Goal: Use online tool/utility: Use online tool/utility

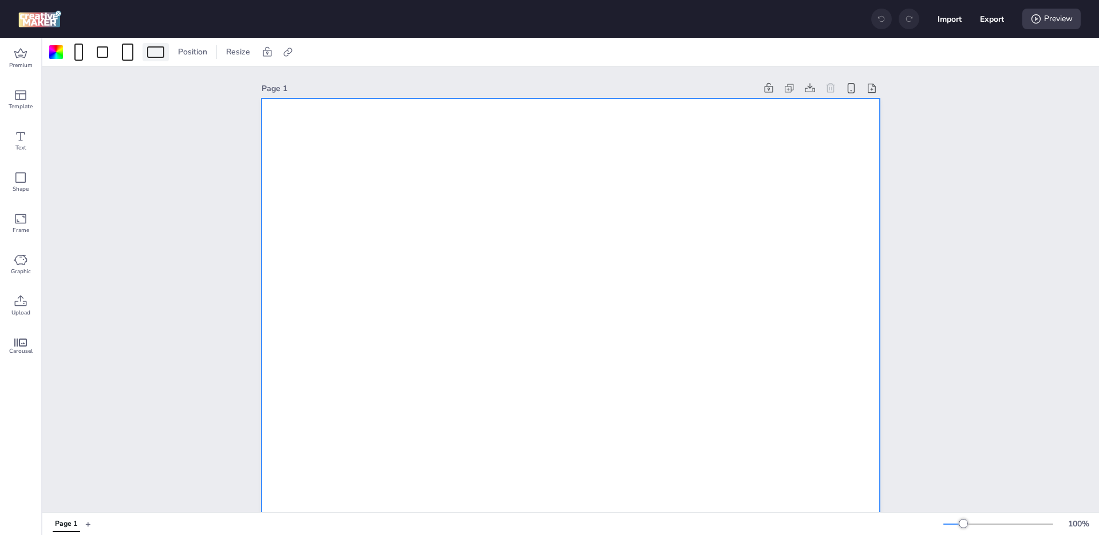
click at [152, 58] on div at bounding box center [156, 52] width 26 height 18
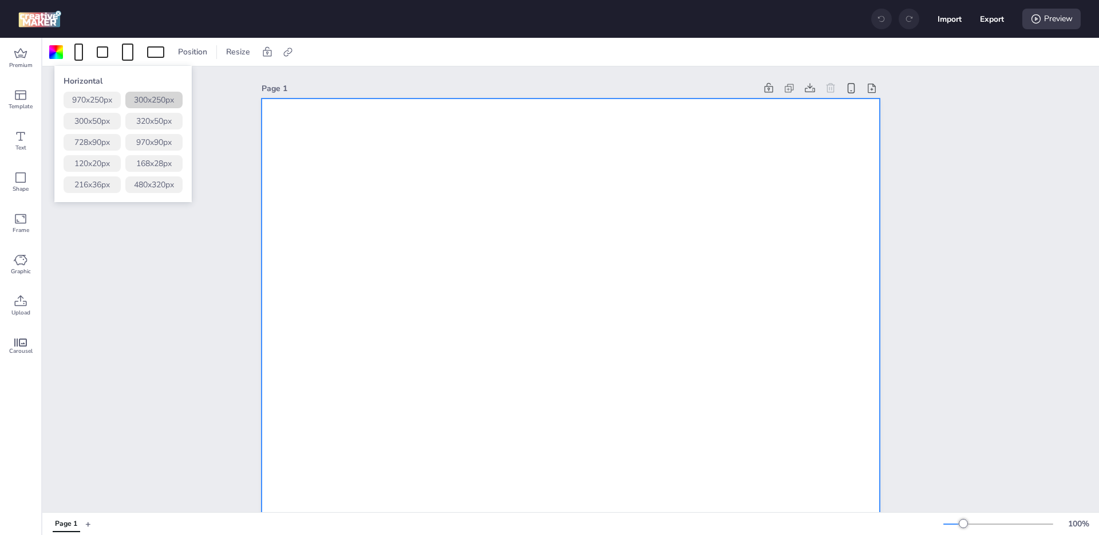
click at [154, 106] on button "300 x 250 px" at bounding box center [153, 100] width 57 height 17
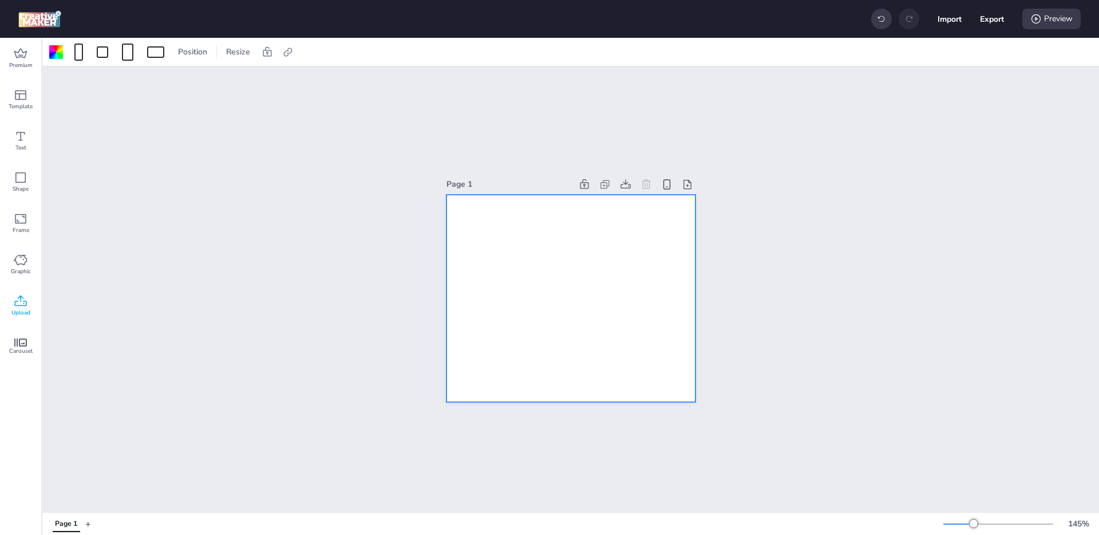
click at [22, 300] on icon at bounding box center [21, 301] width 14 height 14
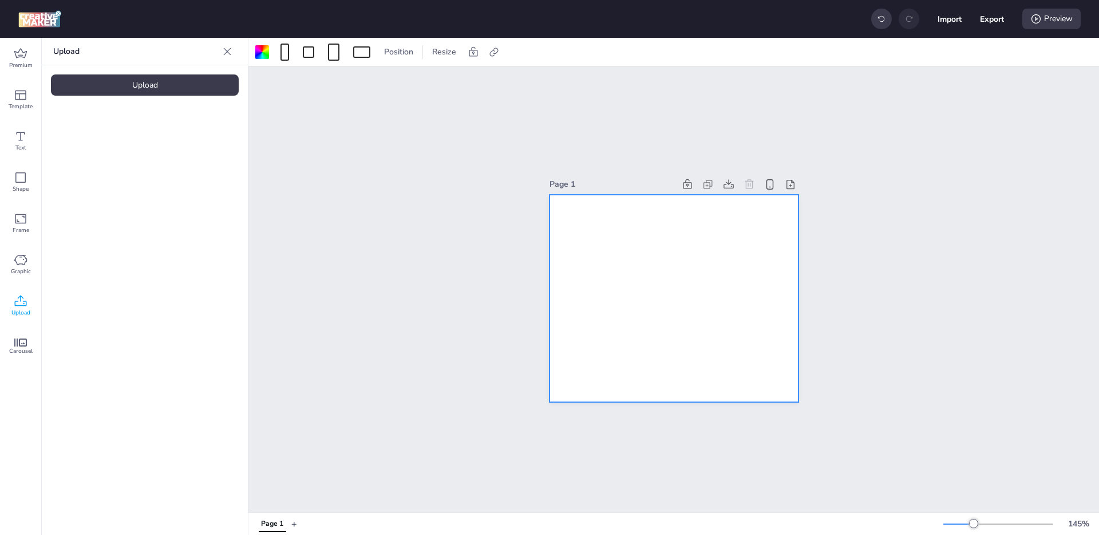
click at [152, 79] on div "Upload" at bounding box center [145, 84] width 188 height 21
click at [111, 166] on img at bounding box center [97, 160] width 70 height 12
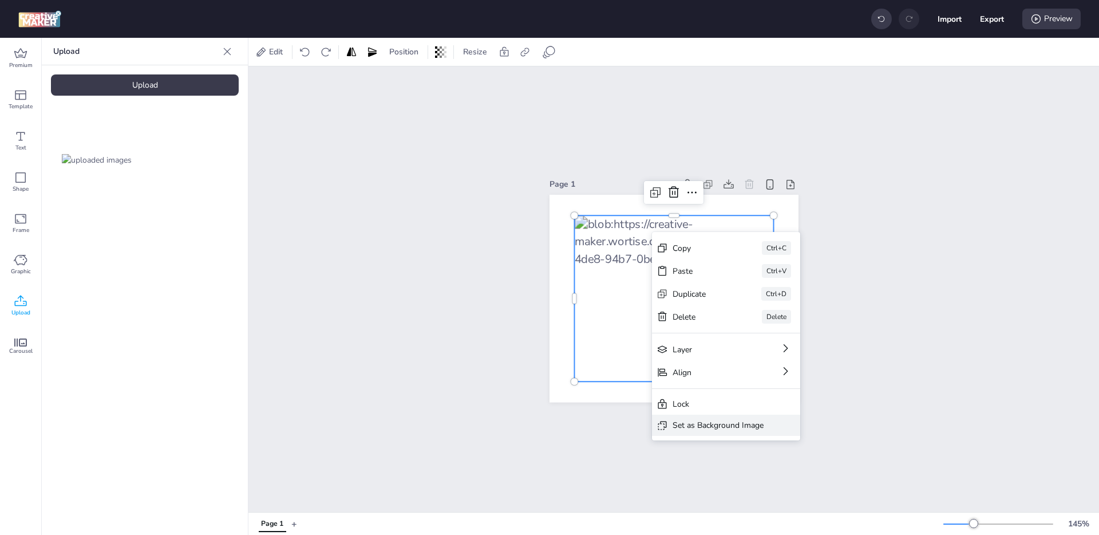
click at [703, 433] on div "Set as Background Image" at bounding box center [726, 424] width 148 height 21
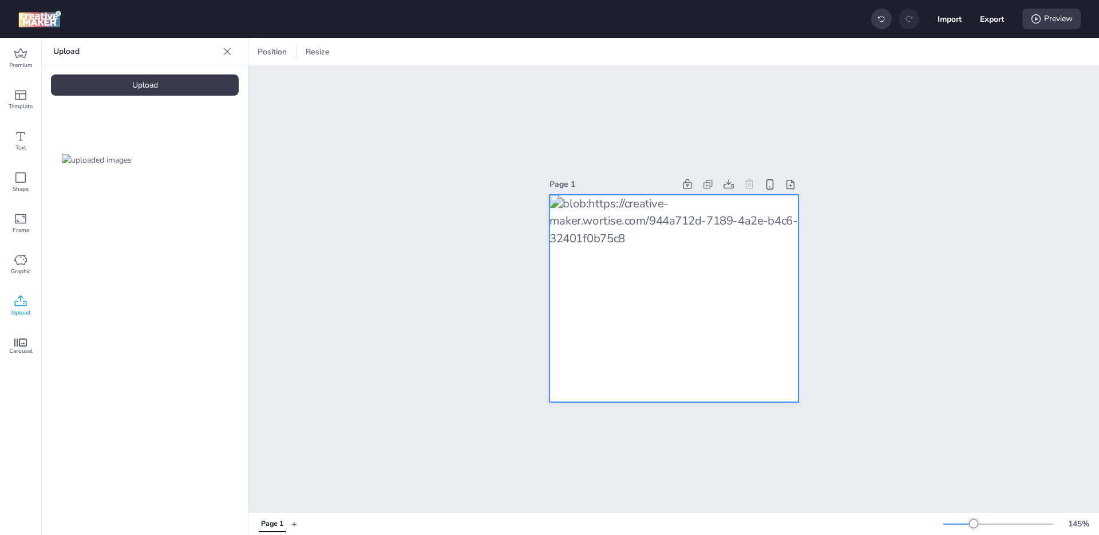
click at [587, 261] on div at bounding box center [673, 299] width 249 height 208
click at [655, 52] on icon at bounding box center [651, 51] width 11 height 11
click at [576, 81] on span "Activate hyperlink" at bounding box center [577, 81] width 64 height 12
click at [538, 82] on input "Activate hyperlink" at bounding box center [534, 85] width 7 height 7
checkbox input "true"
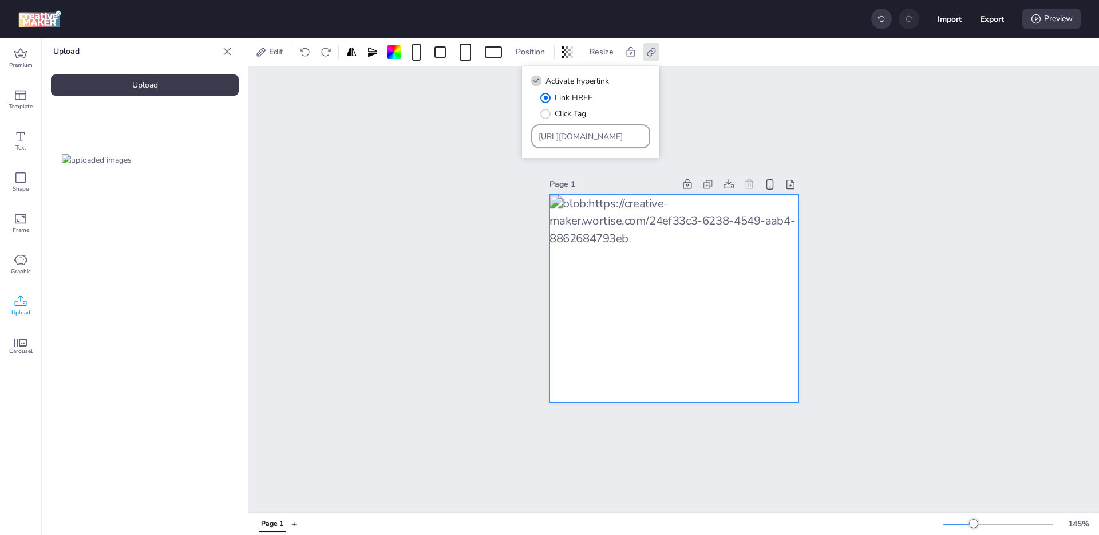
click at [618, 129] on div "[URL][DOMAIN_NAME]" at bounding box center [591, 136] width 105 height 22
click at [616, 137] on input "[URL][DOMAIN_NAME]" at bounding box center [591, 136] width 105 height 12
drag, startPoint x: 616, startPoint y: 137, endPoint x: 417, endPoint y: 139, distance: 199.2
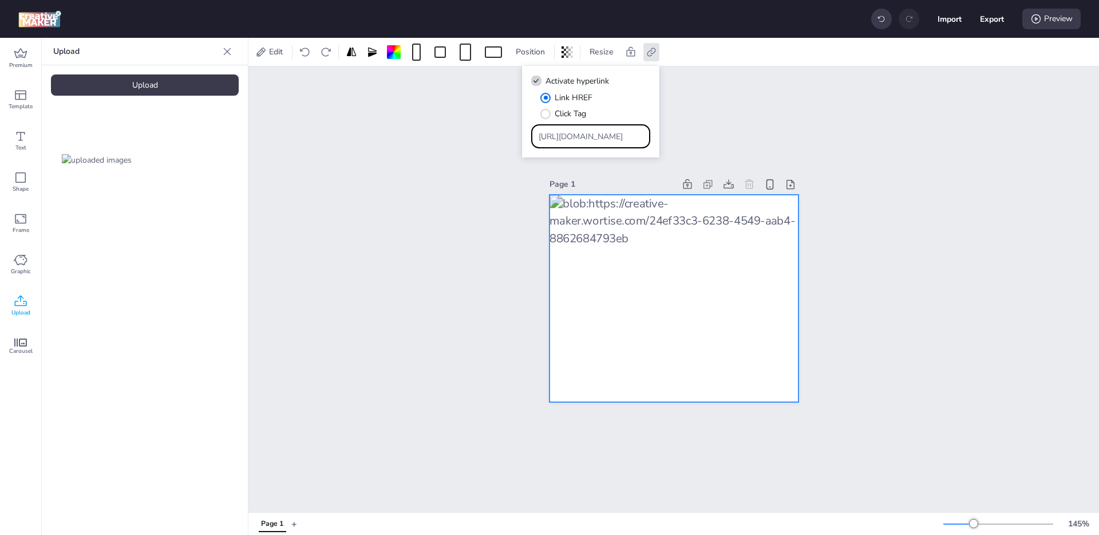
click at [417, 139] on body "Import Export Preview Premium Template Text Shape Frame Graphic Upload Carousel…" at bounding box center [549, 267] width 1099 height 535
paste input "[DOMAIN_NAME][URL][PERSON_NAME]"
type input "[URL][DOMAIN_NAME][PERSON_NAME]"
click at [990, 21] on button "Export" at bounding box center [992, 19] width 24 height 24
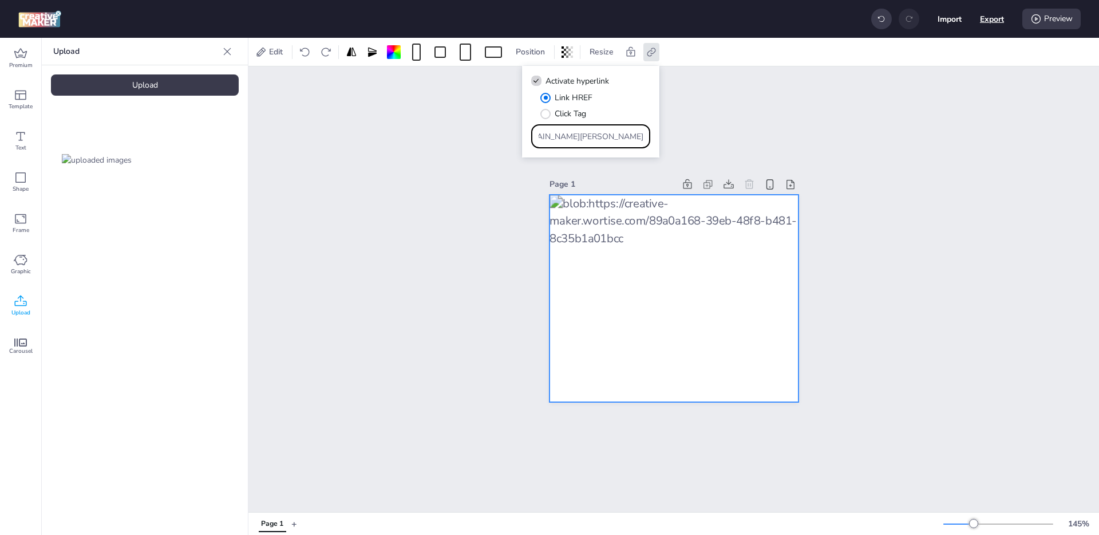
scroll to position [0, 0]
select select "html"
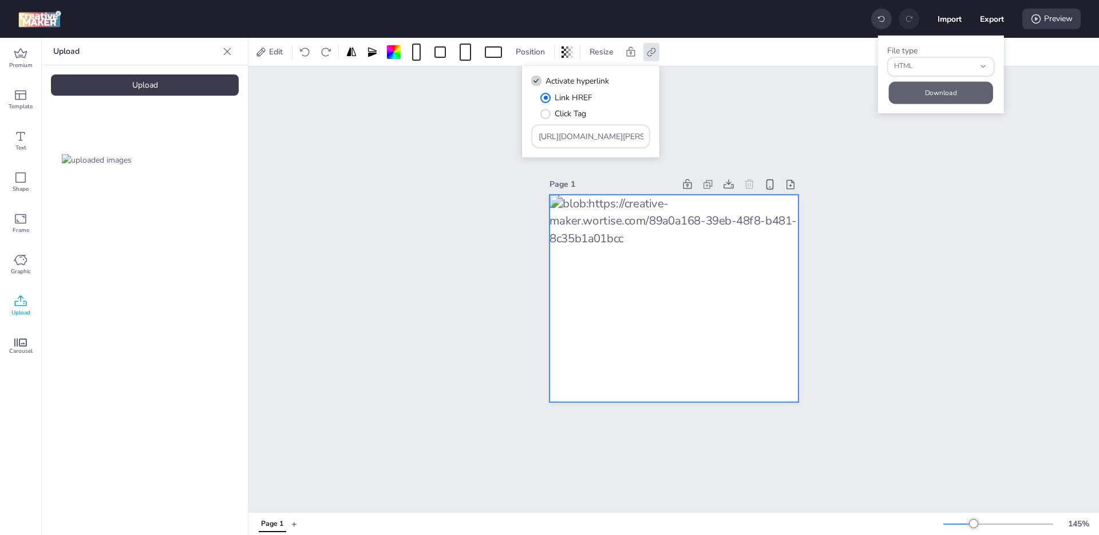
click at [925, 96] on button "Download" at bounding box center [940, 92] width 104 height 22
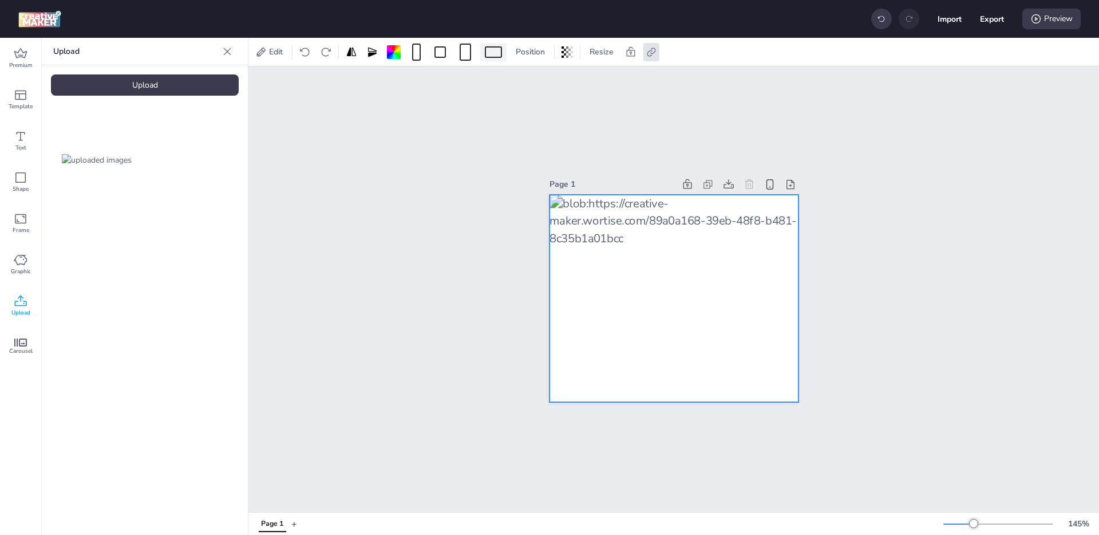
click at [492, 46] on div at bounding box center [493, 51] width 17 height 11
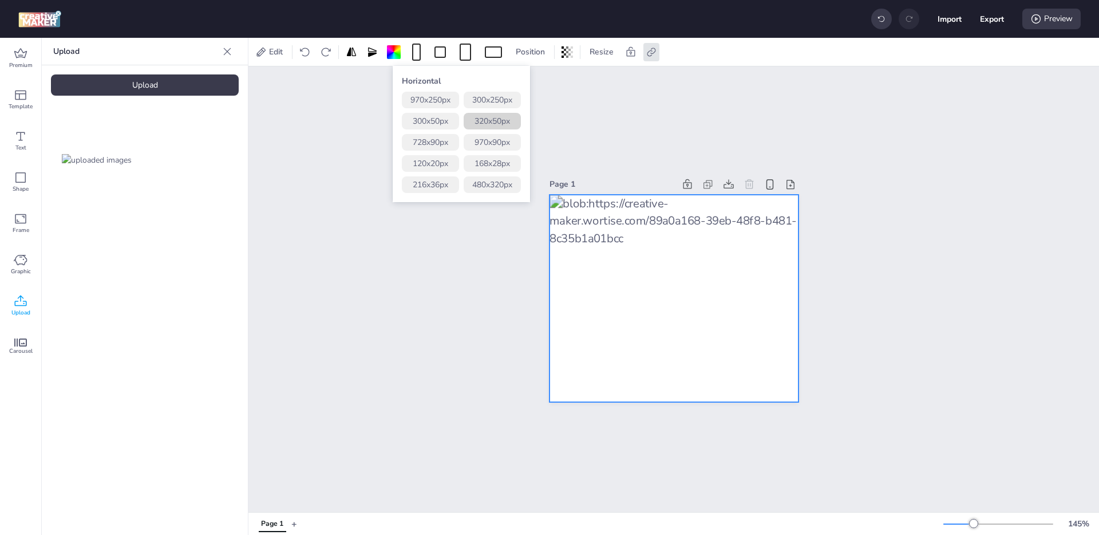
click at [492, 122] on button "320 x 50 px" at bounding box center [492, 121] width 57 height 17
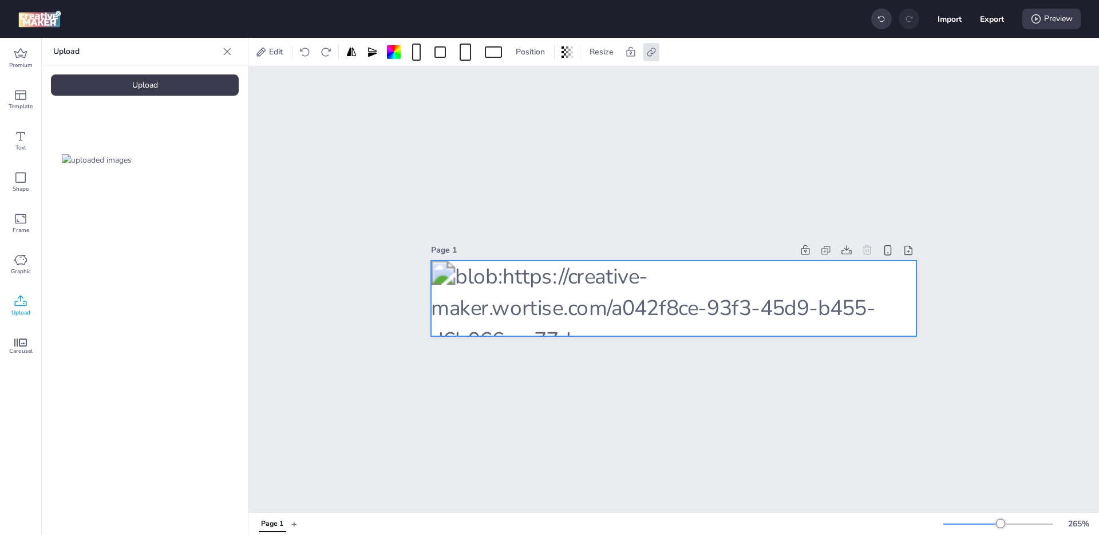
click at [197, 93] on div "Upload" at bounding box center [145, 84] width 188 height 21
click at [195, 160] on img at bounding box center [193, 160] width 70 height 12
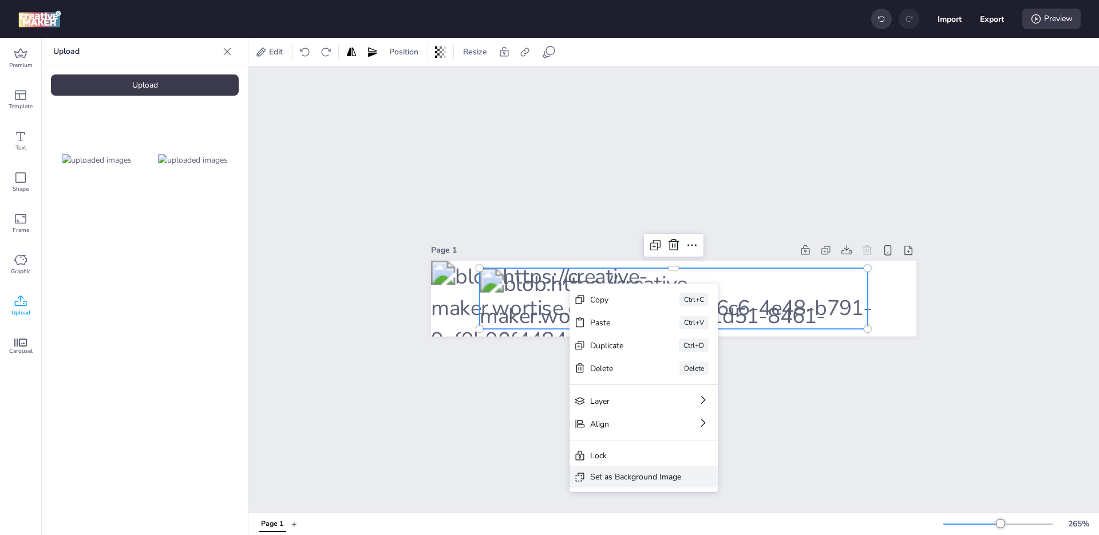
click at [648, 479] on div "Set as Background Image" at bounding box center [635, 476] width 91 height 12
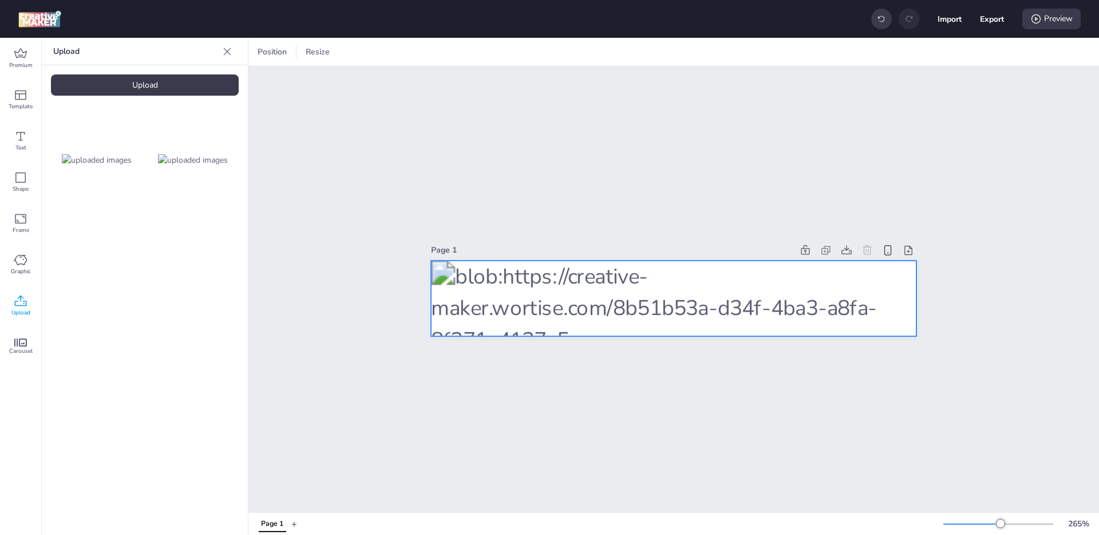
click at [686, 294] on div at bounding box center [673, 298] width 485 height 76
click at [652, 52] on icon at bounding box center [651, 51] width 11 height 11
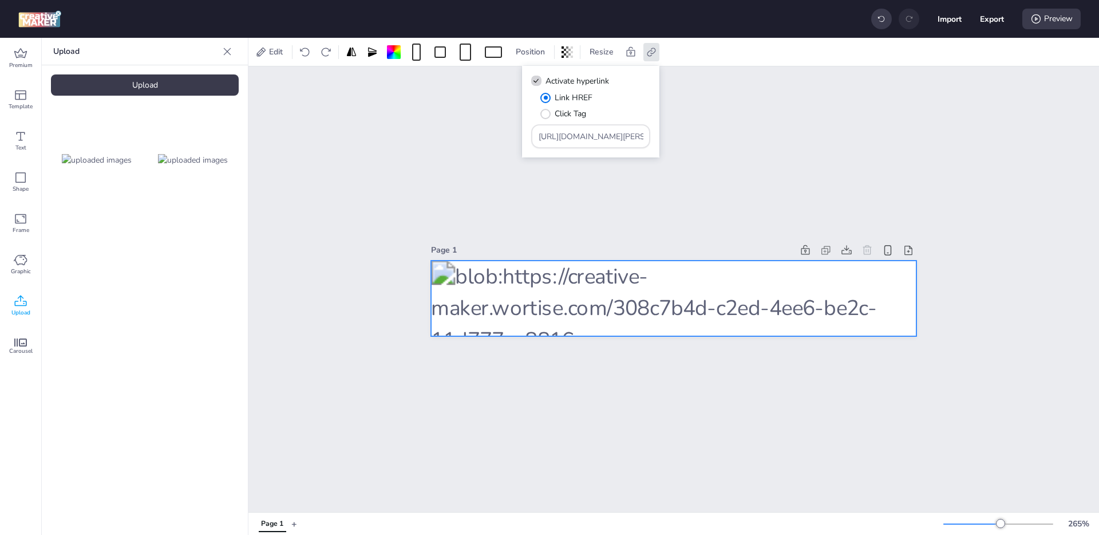
click at [568, 132] on input "[URL][DOMAIN_NAME][PERSON_NAME]" at bounding box center [591, 136] width 105 height 12
paste input "banner-st"
type input "[URL][DOMAIN_NAME][PERSON_NAME]"
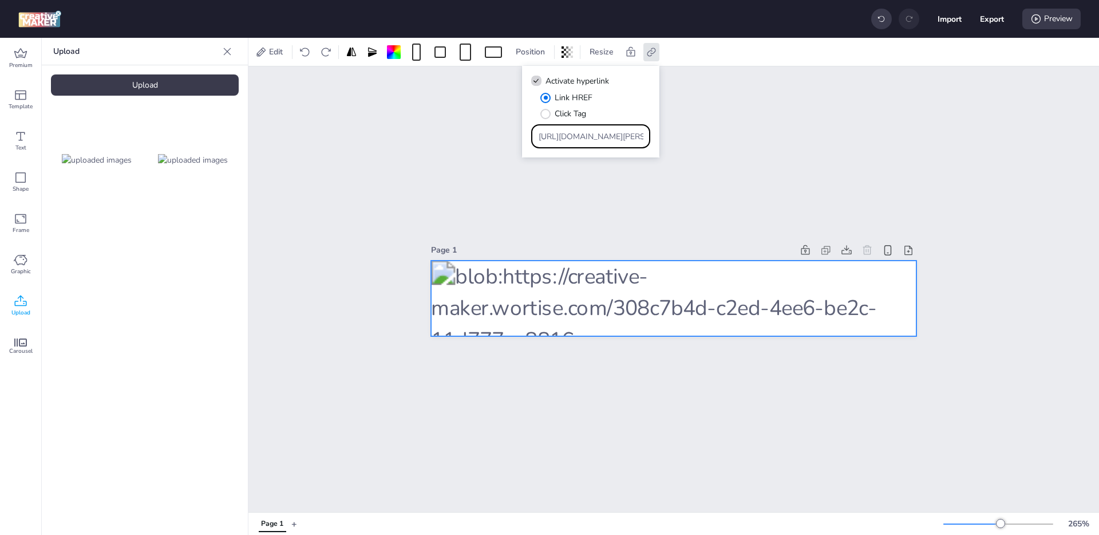
scroll to position [0, 561]
click at [813, 136] on div "Page 1" at bounding box center [673, 288] width 850 height 445
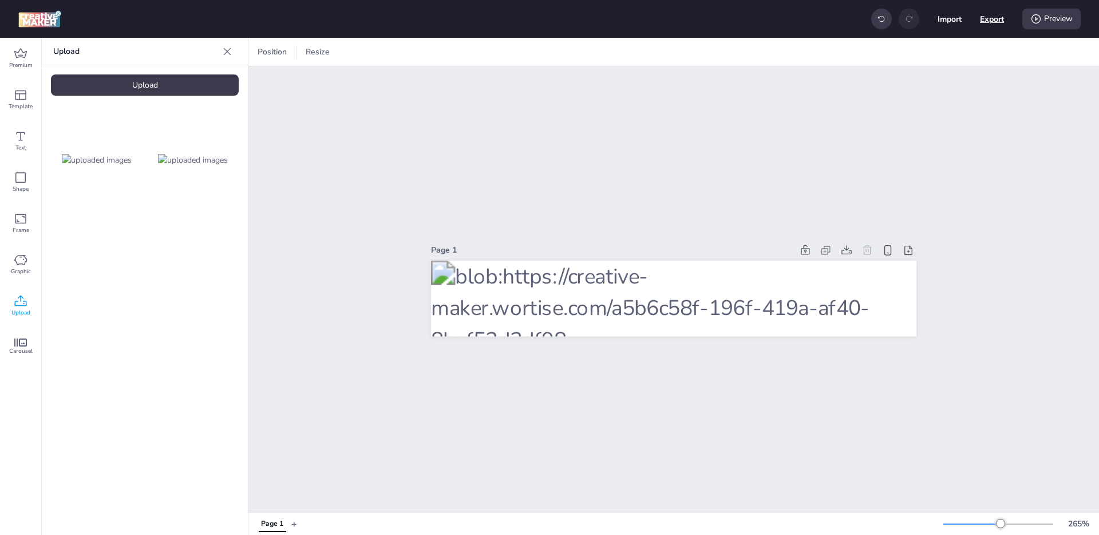
click at [995, 10] on button "Export" at bounding box center [992, 19] width 24 height 24
select select "html"
click at [935, 86] on button "Download" at bounding box center [940, 92] width 104 height 22
